Goal: Navigation & Orientation: Understand site structure

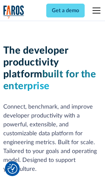
scroll to position [99, 0]
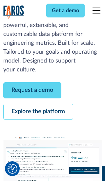
click at [32, 90] on link "Request a demo" at bounding box center [32, 90] width 58 height 16
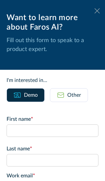
click at [97, 11] on icon at bounding box center [97, 10] width 5 height 5
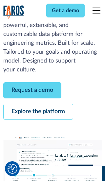
scroll to position [121, 0]
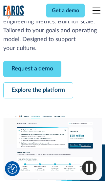
click at [38, 90] on link "Explore the platform" at bounding box center [38, 90] width 70 height 16
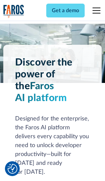
scroll to position [4948, 0]
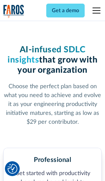
scroll to position [1023, 0]
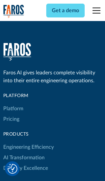
click at [13, 103] on link "Platform" at bounding box center [13, 108] width 20 height 11
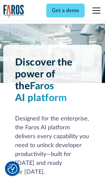
scroll to position [5159, 0]
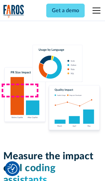
scroll to position [4072, 0]
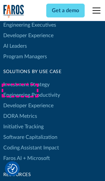
click at [20, 111] on link "DORA Metrics" at bounding box center [20, 116] width 34 height 11
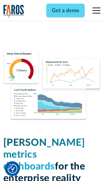
scroll to position [2885, 0]
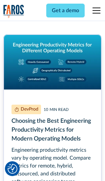
scroll to position [2986, 0]
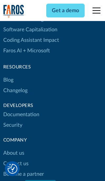
click at [15, 91] on link "Changelog" at bounding box center [15, 90] width 24 height 11
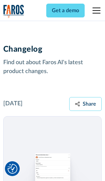
scroll to position [7954, 0]
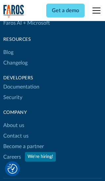
click at [13, 120] on link "About us" at bounding box center [13, 125] width 21 height 11
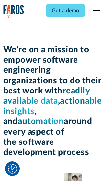
scroll to position [2273, 0]
